Goal: Information Seeking & Learning: Learn about a topic

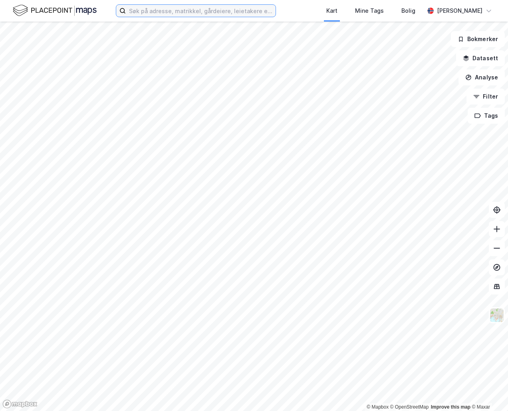
click at [165, 11] on input at bounding box center [201, 11] width 150 height 12
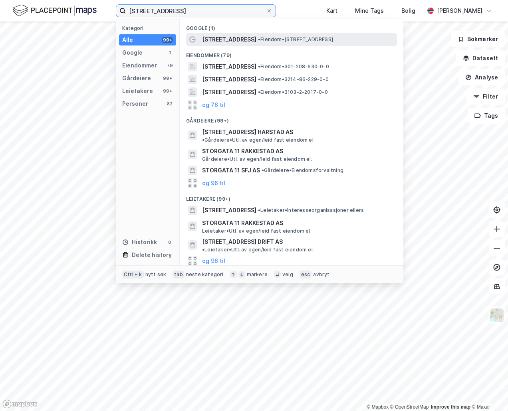
type input "[STREET_ADDRESS]"
click at [258, 38] on span "• Eiendom • [STREET_ADDRESS]" at bounding box center [295, 39] width 75 height 6
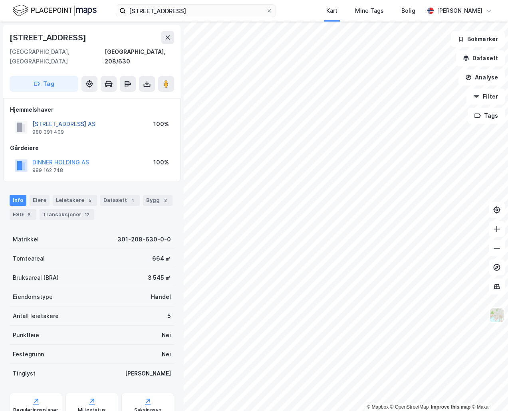
click at [0, 0] on button "[STREET_ADDRESS] AS" at bounding box center [0, 0] width 0 height 0
